Goal: Find specific page/section: Find specific page/section

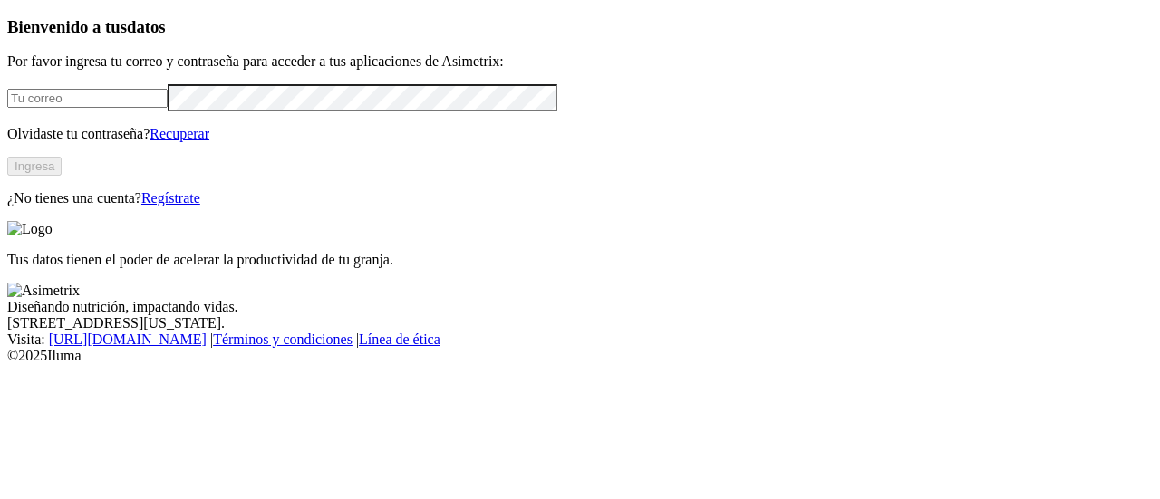
type input "[PERSON_NAME][EMAIL_ADDRESS][PERSON_NAME][PERSON_NAME][DOMAIN_NAME]"
click at [62, 176] on button "Ingresa" at bounding box center [34, 166] width 54 height 19
